Goal: Book appointment/travel/reservation

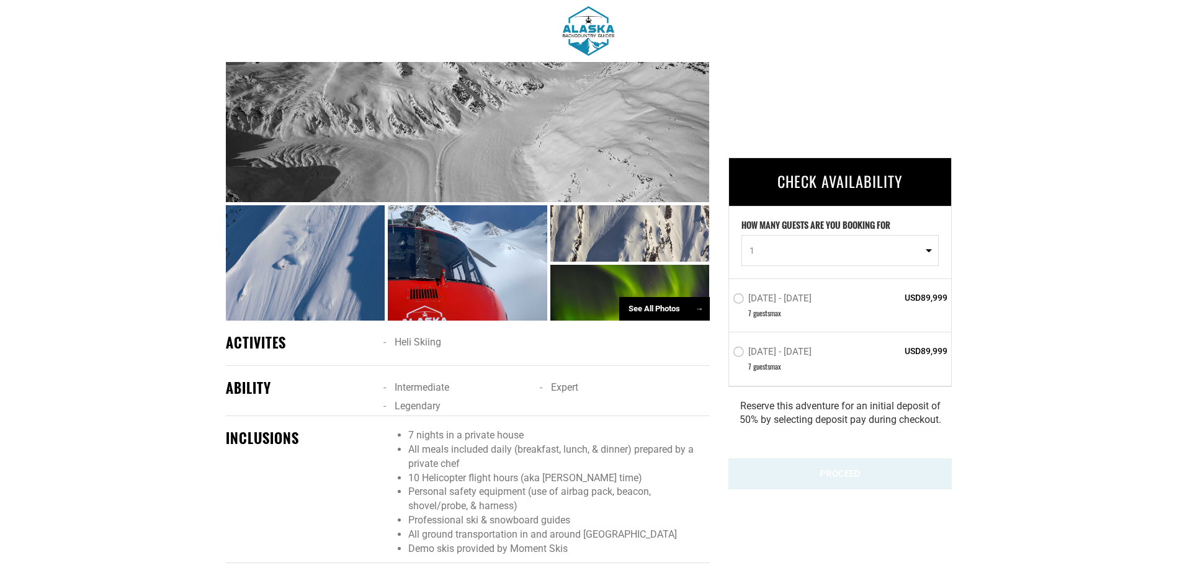
scroll to position [807, 0]
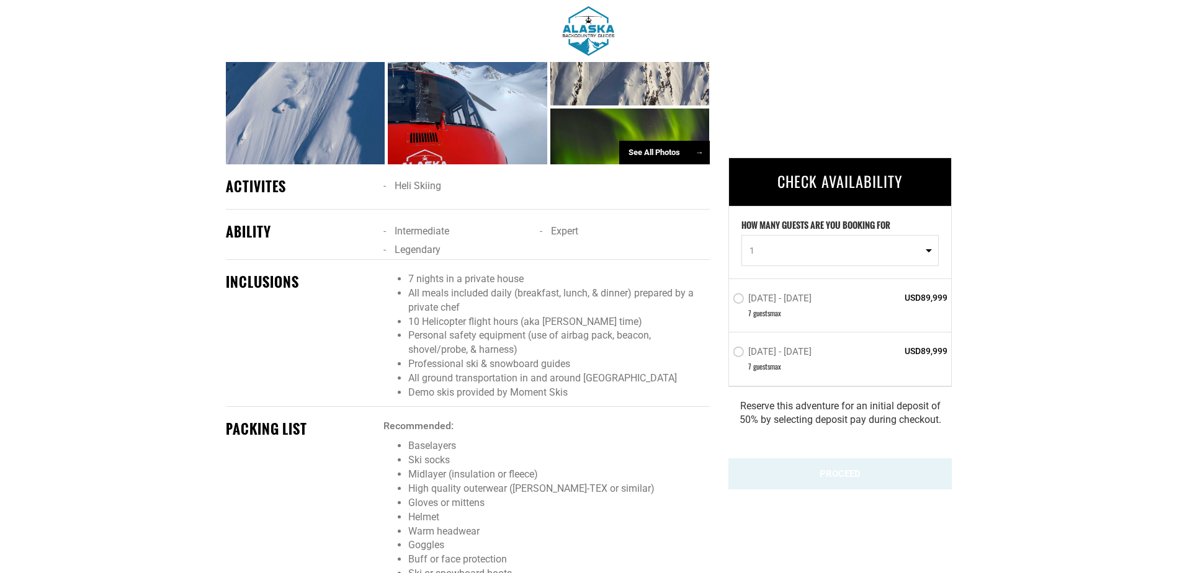
click at [578, 372] on li "All ground transportation in and around [GEOGRAPHIC_DATA]" at bounding box center [558, 379] width 301 height 14
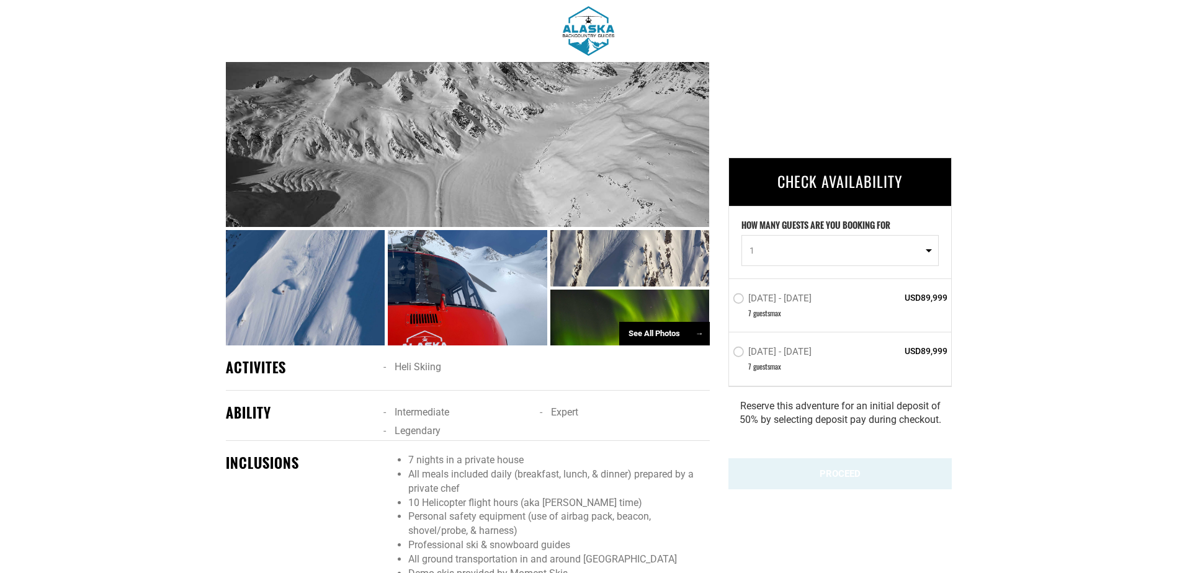
scroll to position [372, 0]
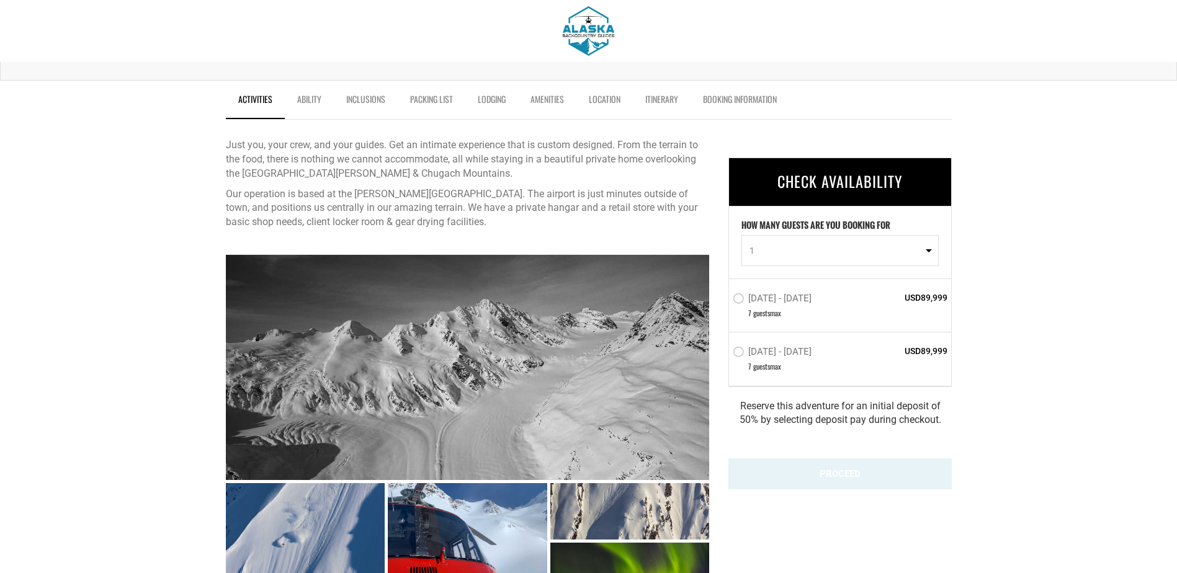
click at [893, 259] on button "1" at bounding box center [840, 250] width 197 height 31
click at [767, 353] on link "7" at bounding box center [840, 352] width 196 height 22
select select "7"
click at [305, 101] on link "Ability" at bounding box center [309, 102] width 49 height 31
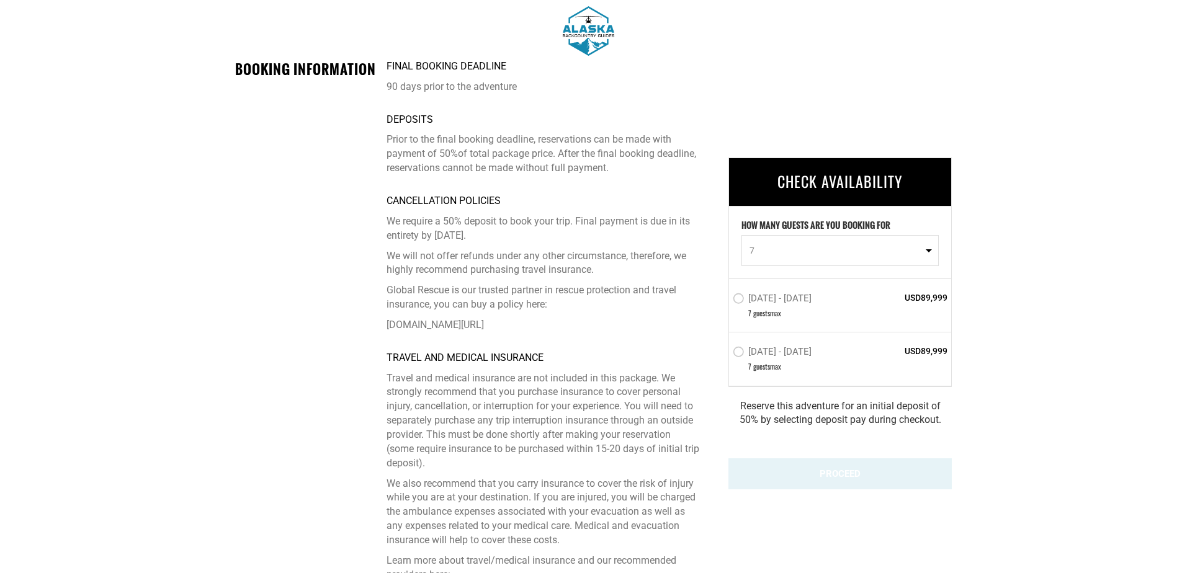
scroll to position [3350, 0]
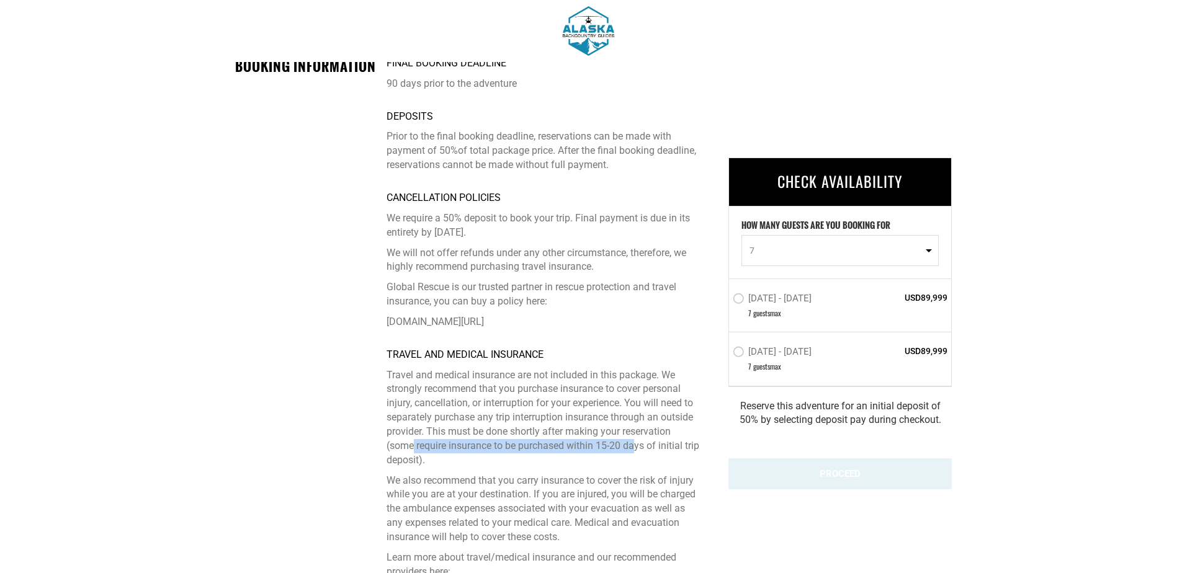
drag, startPoint x: 415, startPoint y: 385, endPoint x: 636, endPoint y: 384, distance: 221.6
click at [636, 384] on p "Travel and medical insurance are not included in this package. We strongly reco…" at bounding box center [543, 418] width 313 height 99
click at [472, 474] on p "We also recommend that you carry insurance to cover the risk of injury while yo…" at bounding box center [543, 509] width 313 height 71
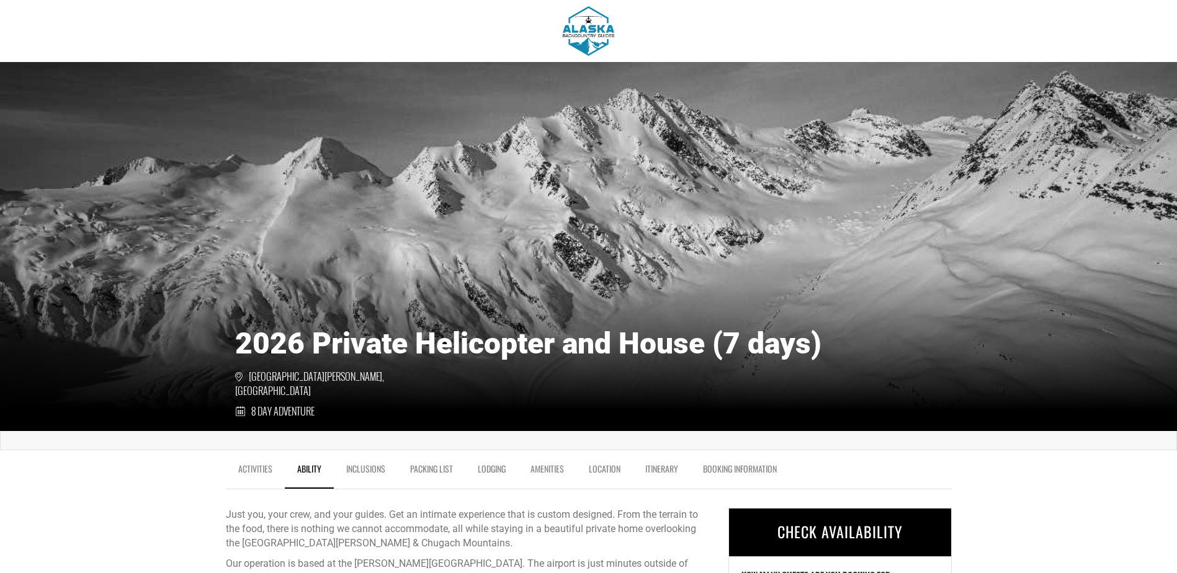
scroll to position [0, 0]
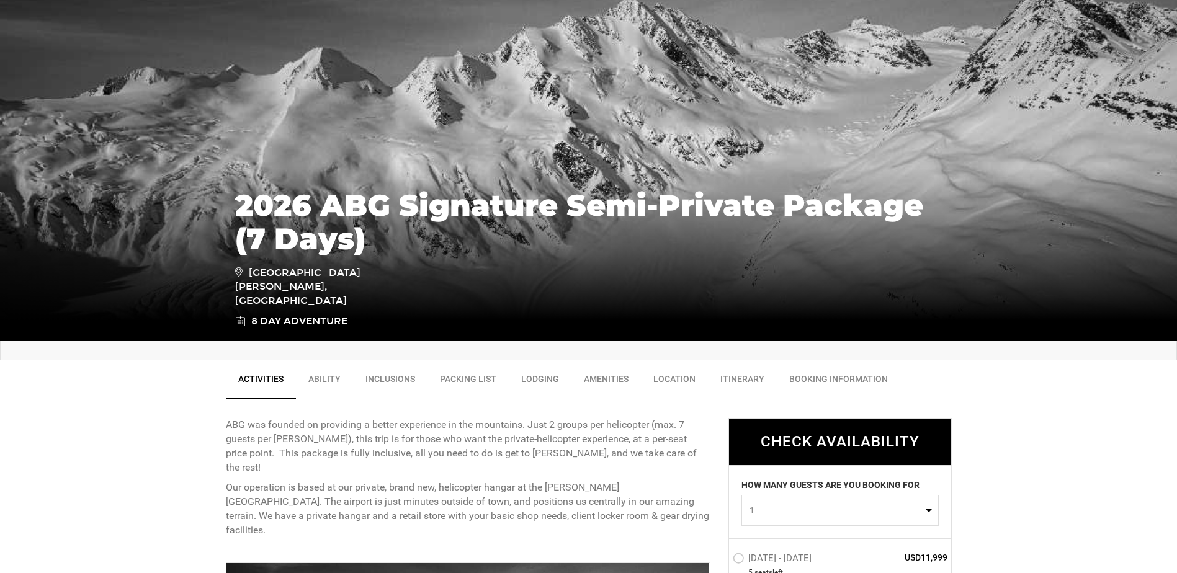
scroll to position [248, 0]
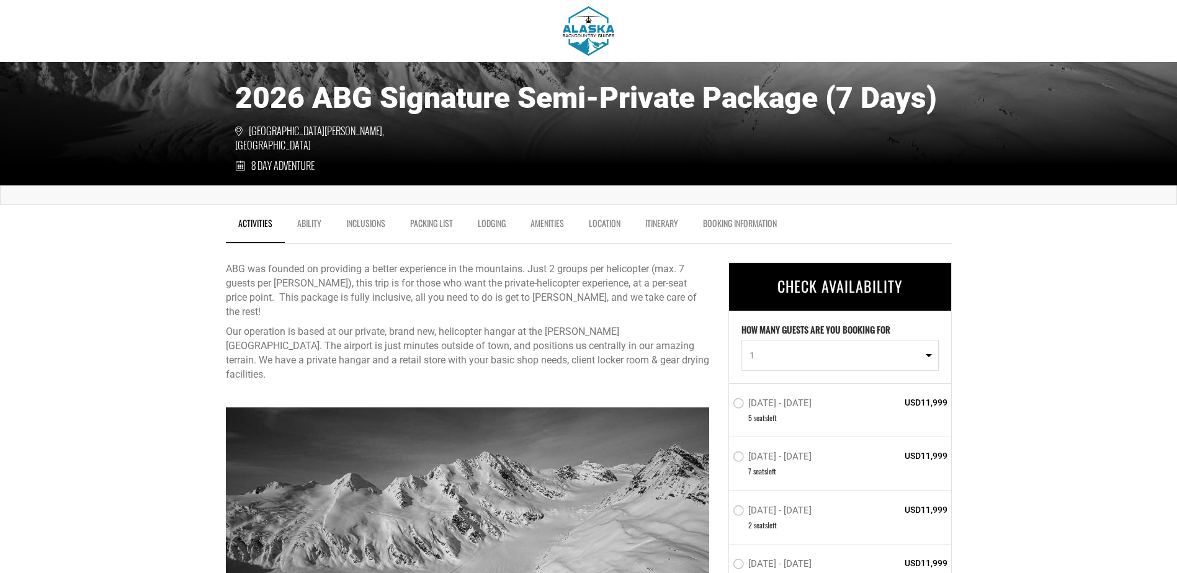
click at [806, 358] on span "1" at bounding box center [836, 355] width 173 height 12
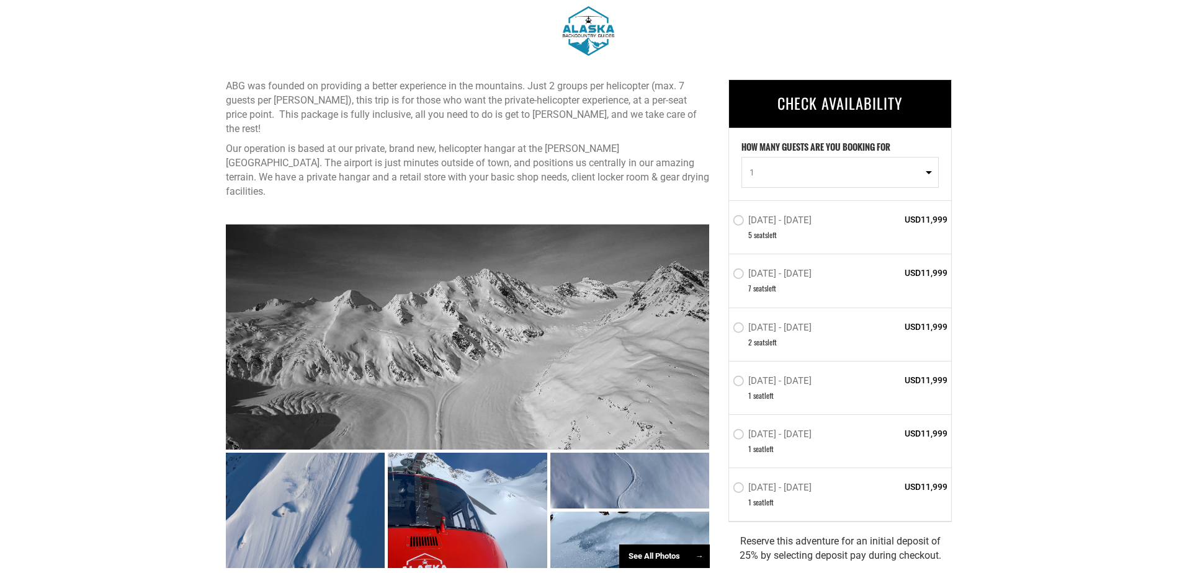
scroll to position [434, 0]
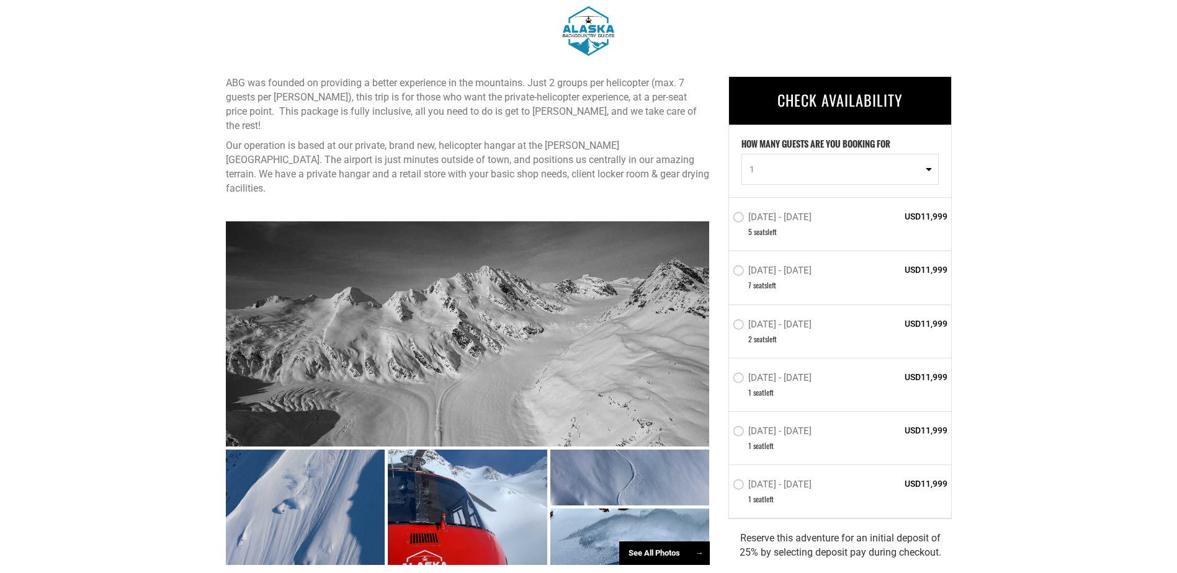
click at [778, 214] on label "[DATE] - [DATE]" at bounding box center [774, 219] width 82 height 15
click at [724, 214] on input "[DATE] - [DATE]" at bounding box center [724, 223] width 0 height 28
click at [799, 174] on span "1" at bounding box center [836, 169] width 173 height 12
click at [793, 217] on link "2" at bounding box center [840, 222] width 196 height 22
select select "2"
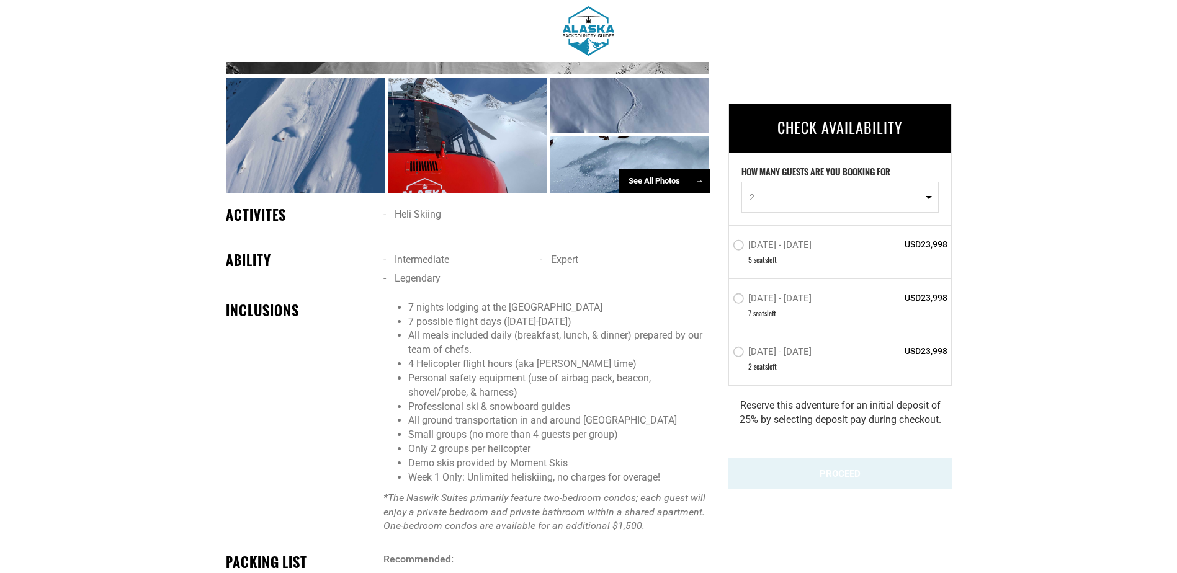
scroll to position [869, 0]
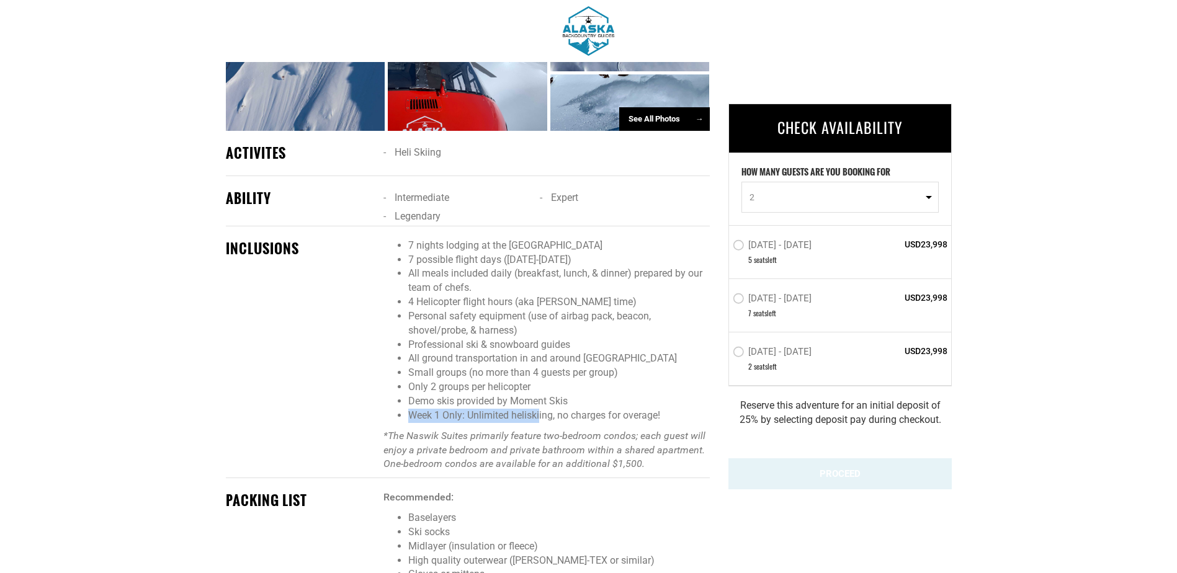
drag, startPoint x: 405, startPoint y: 388, endPoint x: 541, endPoint y: 387, distance: 135.3
click at [541, 387] on ul "7 nights lodging at the [GEOGRAPHIC_DATA] 7 possible flight days ([DATE]-[DATE]…" at bounding box center [547, 331] width 326 height 184
drag, startPoint x: 541, startPoint y: 387, endPoint x: 463, endPoint y: 421, distance: 84.5
click at [463, 430] on em "*The Naswik Suites primarily feature two-bedroom condos; each guest will enjoy …" at bounding box center [545, 450] width 322 height 40
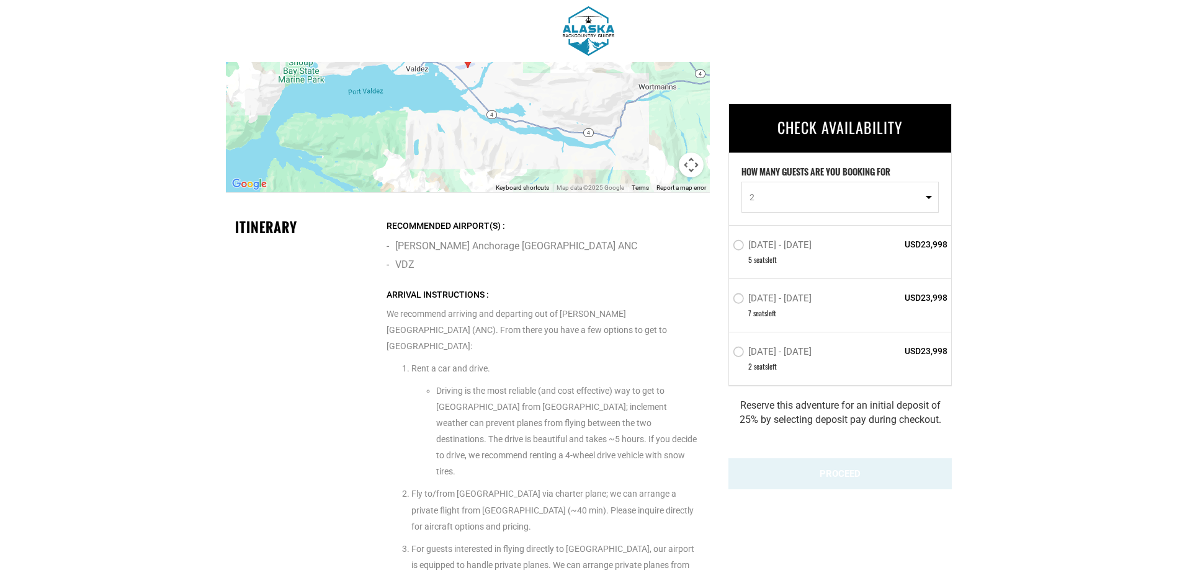
scroll to position [2420, 0]
